Goal: Information Seeking & Learning: Learn about a topic

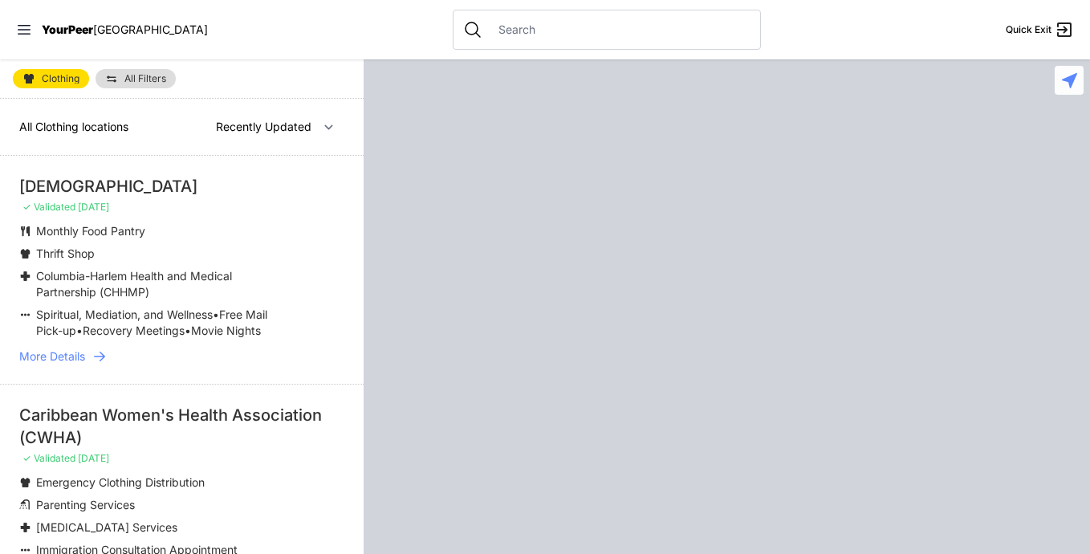
select select "recentlyUpdated"
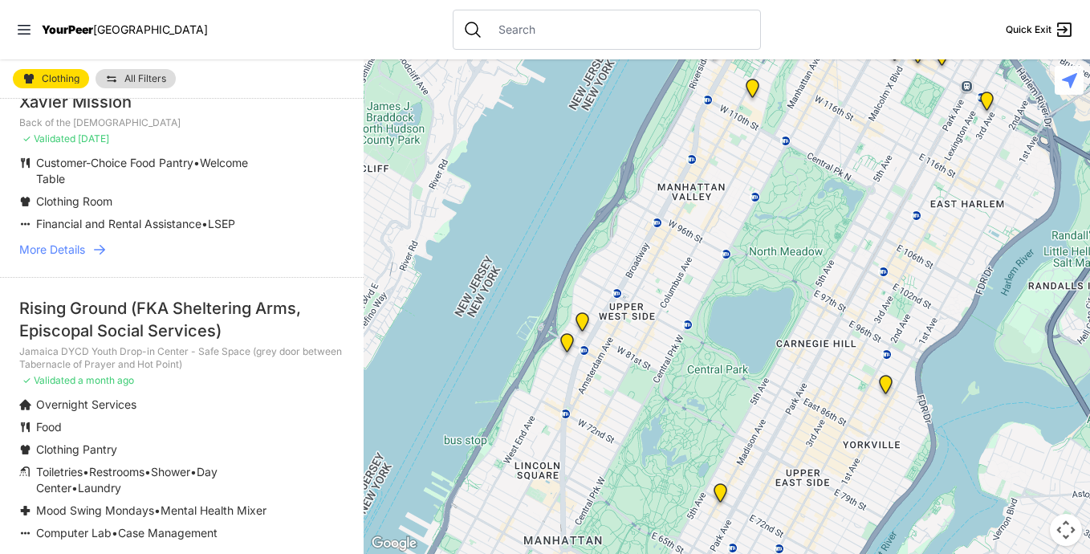
scroll to position [305, 0]
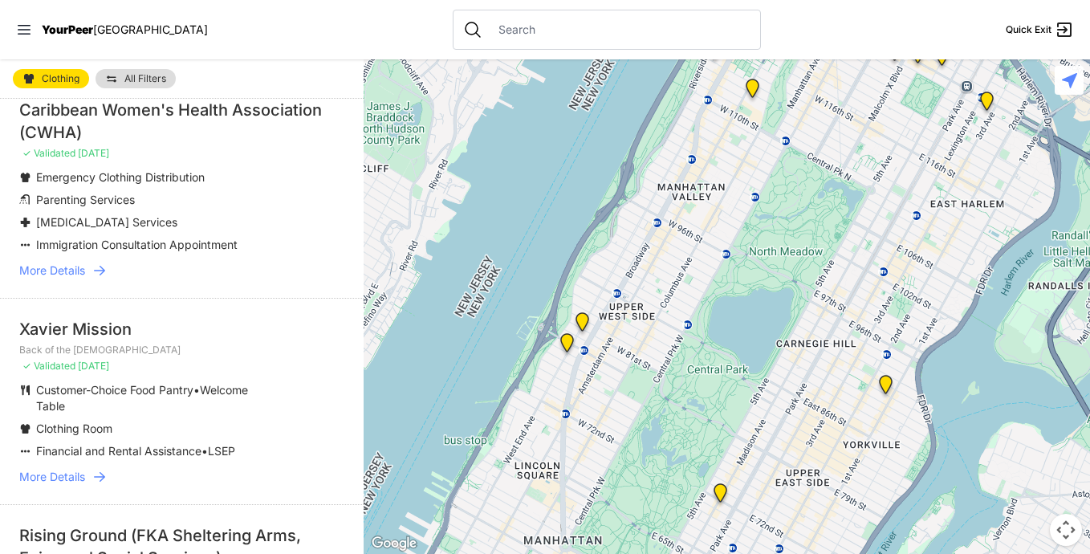
click at [81, 278] on span "More Details" at bounding box center [52, 270] width 66 height 16
click at [62, 278] on span "More Details" at bounding box center [52, 270] width 66 height 16
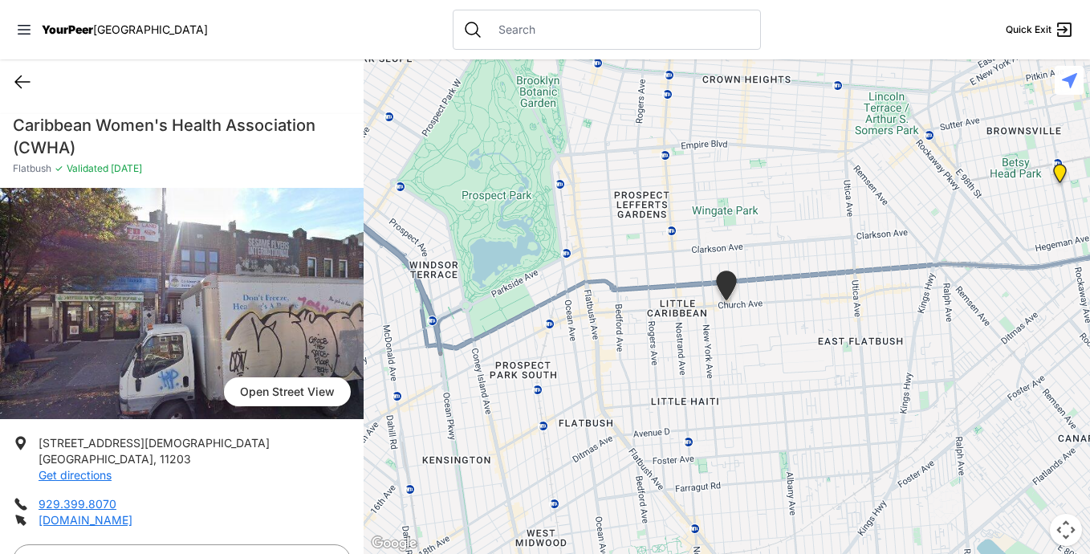
click at [20, 82] on icon at bounding box center [22, 82] width 14 height 12
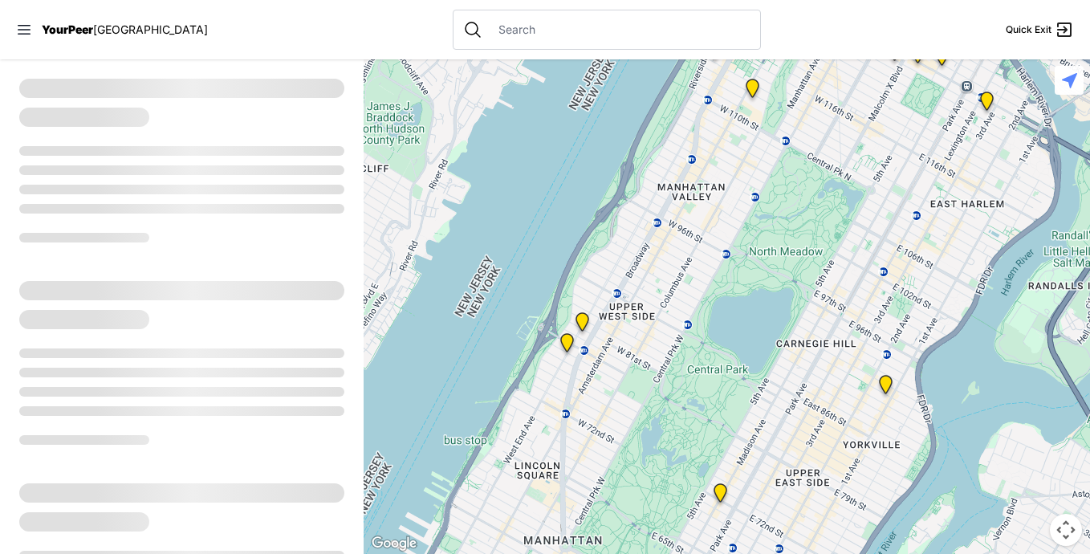
select select "recentlyUpdated"
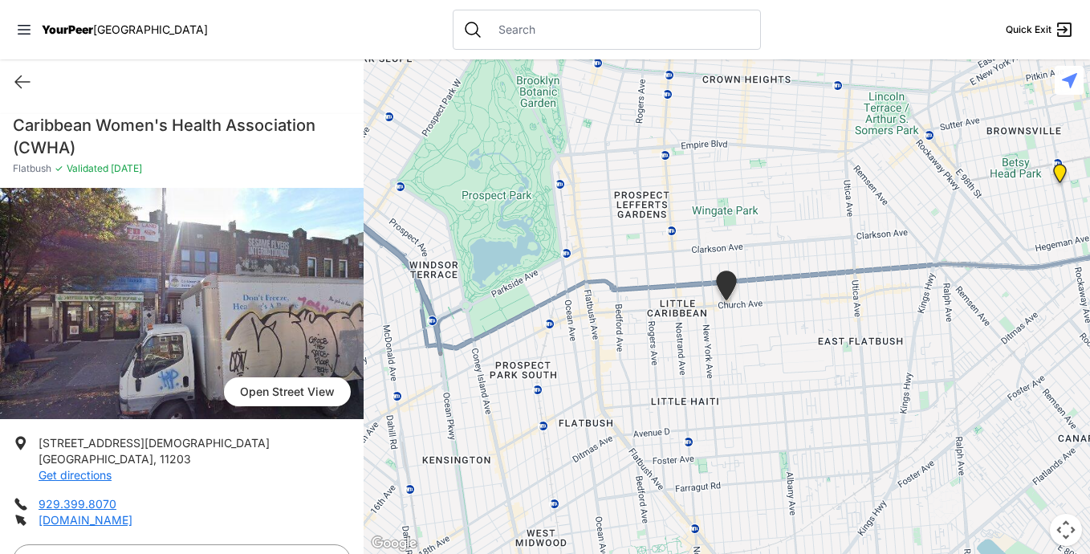
select select "recentlyUpdated"
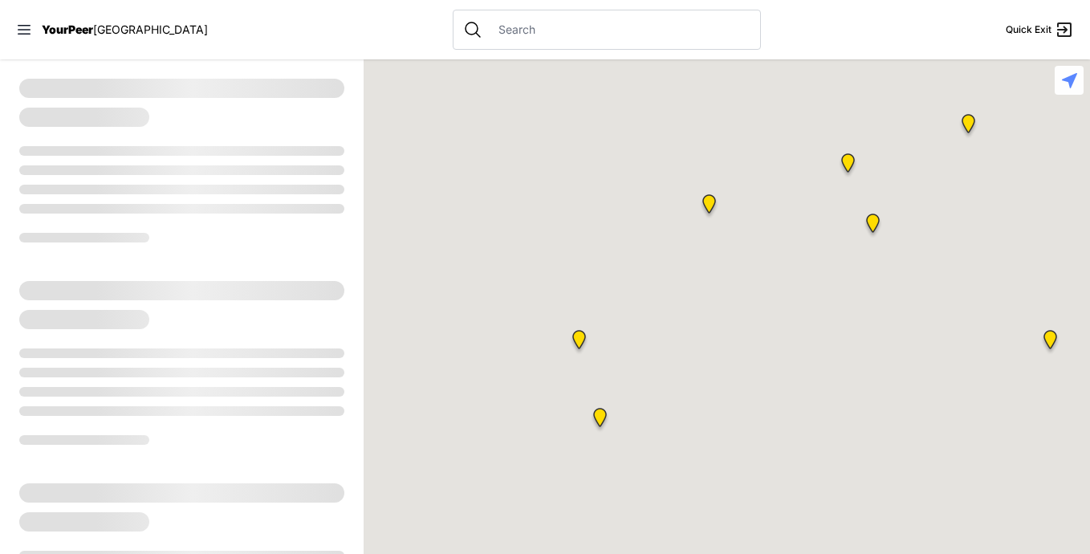
select select "recentlyUpdated"
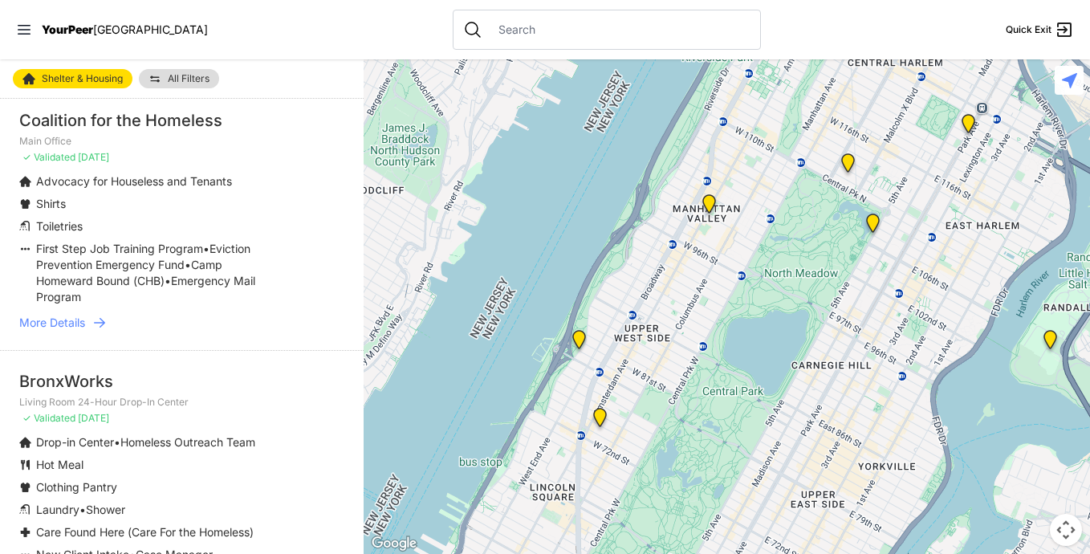
scroll to position [2144, 0]
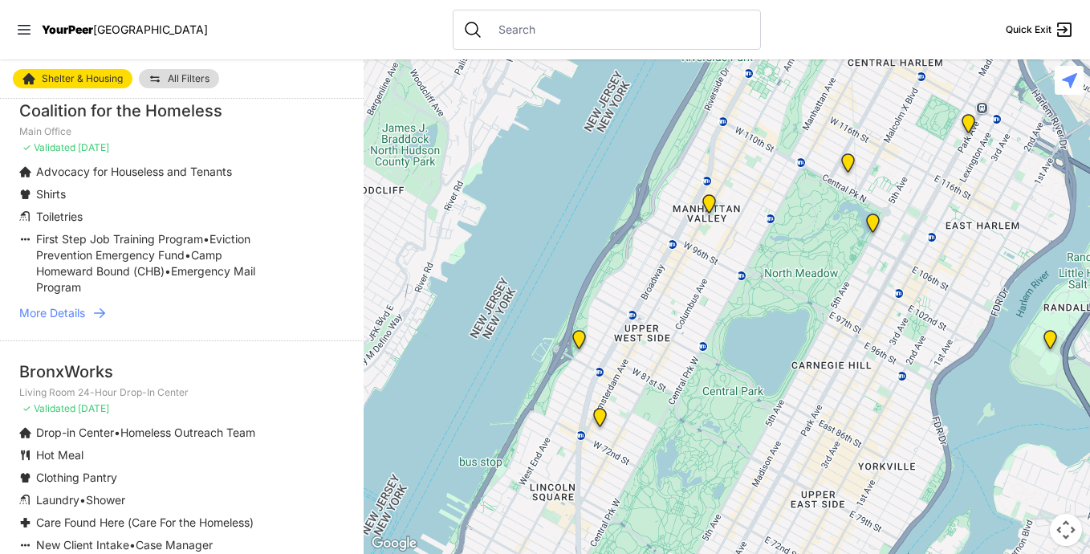
click at [70, 321] on span "More Details" at bounding box center [52, 313] width 66 height 16
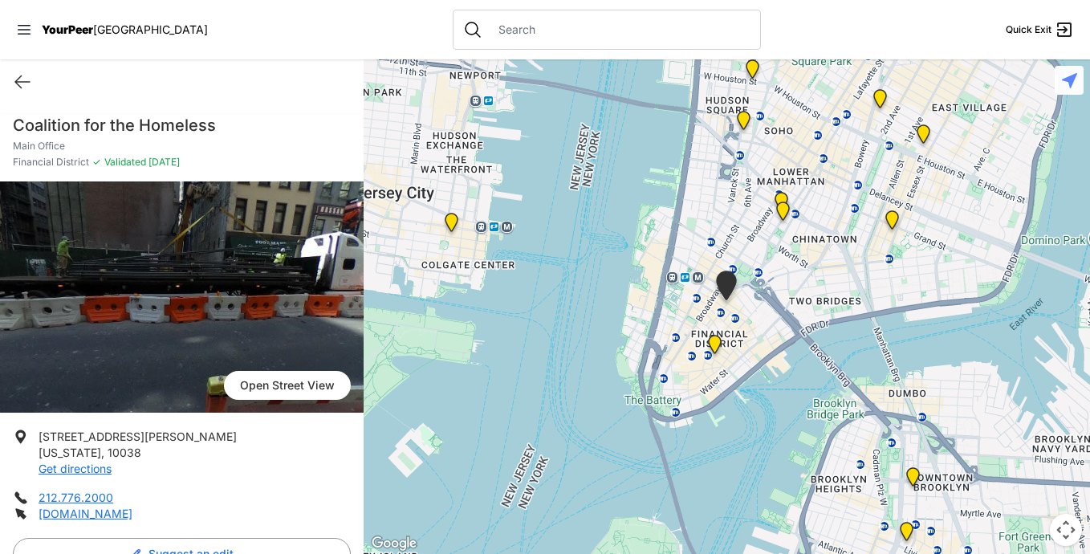
drag, startPoint x: 354, startPoint y: 216, endPoint x: 357, endPoint y: 319, distance: 102.8
click at [1076, 75] on icon at bounding box center [1069, 80] width 15 height 15
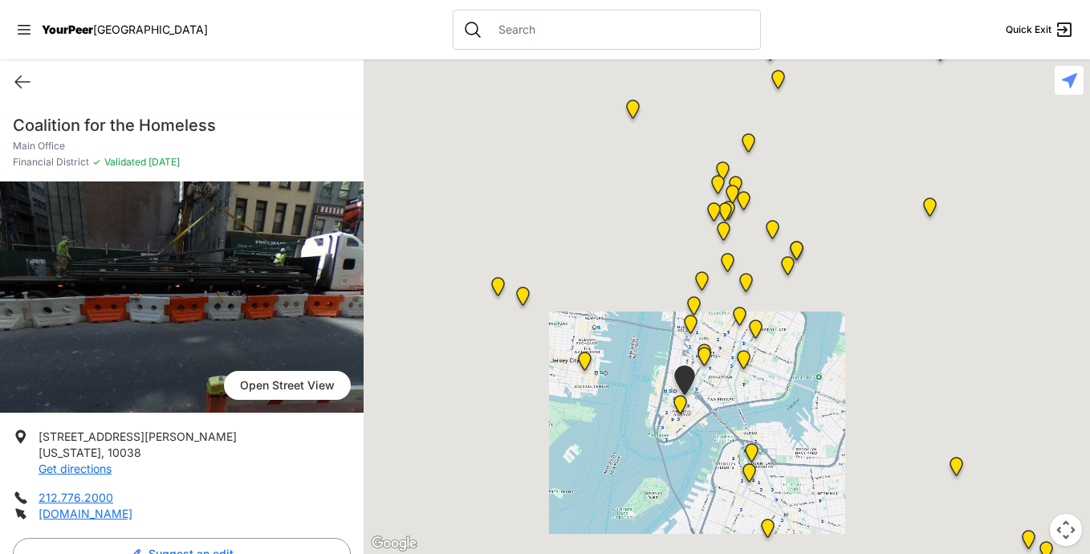
click at [1076, 76] on icon at bounding box center [1069, 80] width 15 height 15
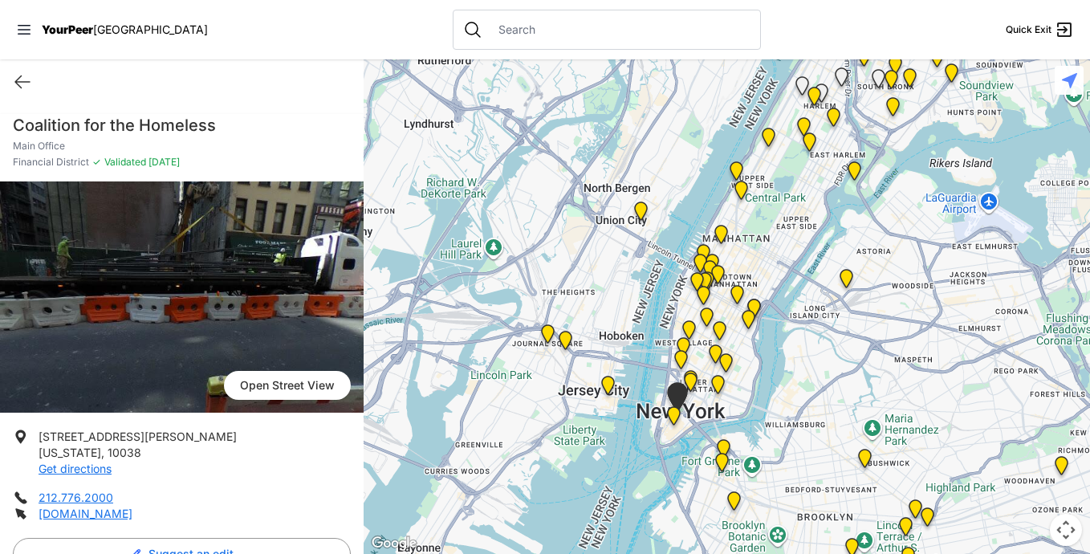
select select "recentlyUpdated"
